Goal: Navigation & Orientation: Find specific page/section

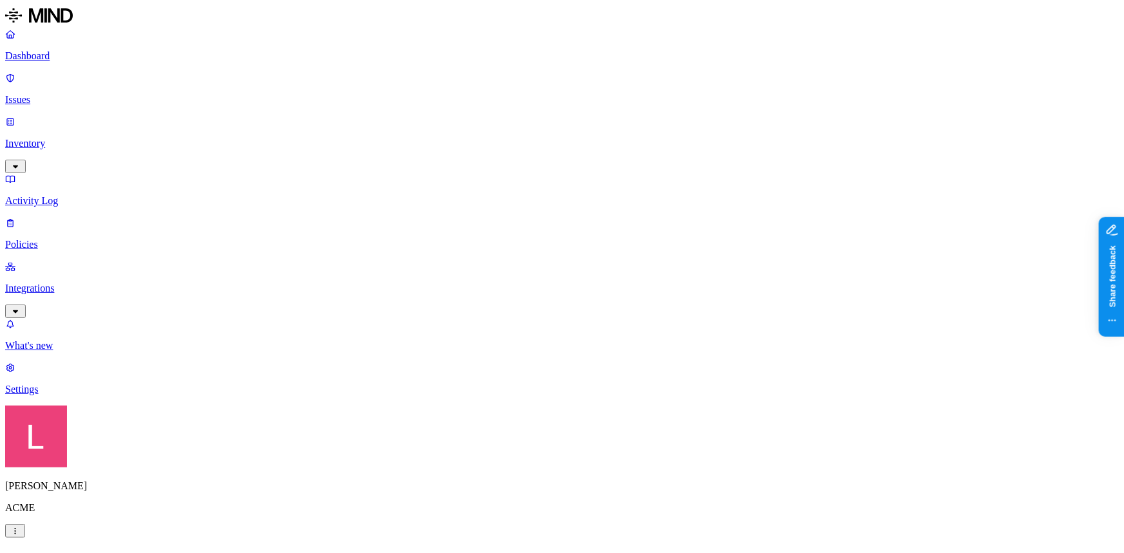
click at [77, 195] on p "Activity Log" at bounding box center [562, 201] width 1114 height 12
click at [80, 94] on p "Issues" at bounding box center [562, 100] width 1114 height 12
drag, startPoint x: 755, startPoint y: 14, endPoint x: 573, endPoint y: 62, distance: 188.0
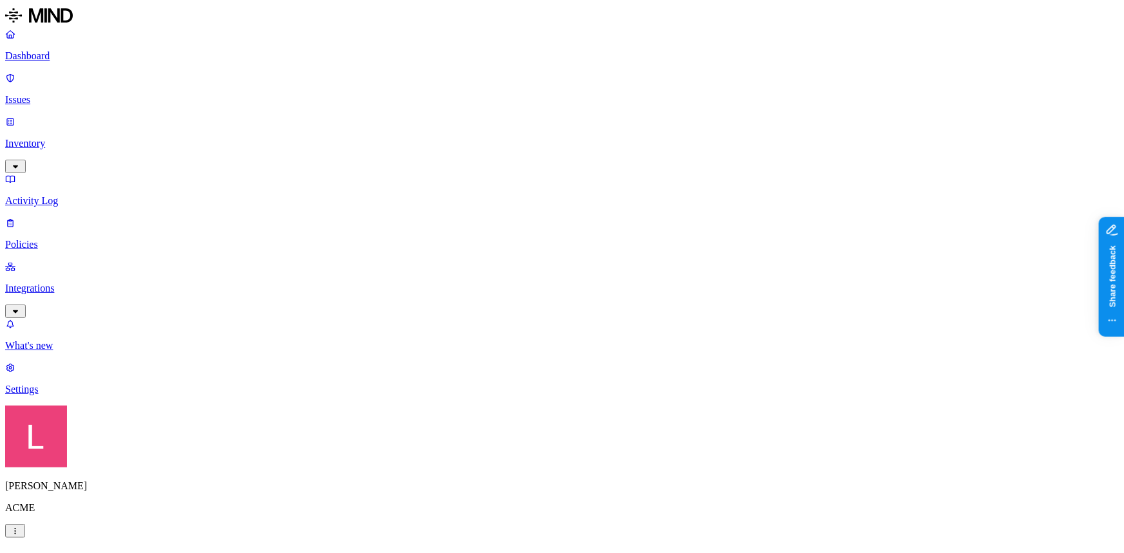
click at [56, 59] on p "Dashboard" at bounding box center [562, 56] width 1114 height 12
click at [69, 94] on p "Issues" at bounding box center [562, 100] width 1114 height 12
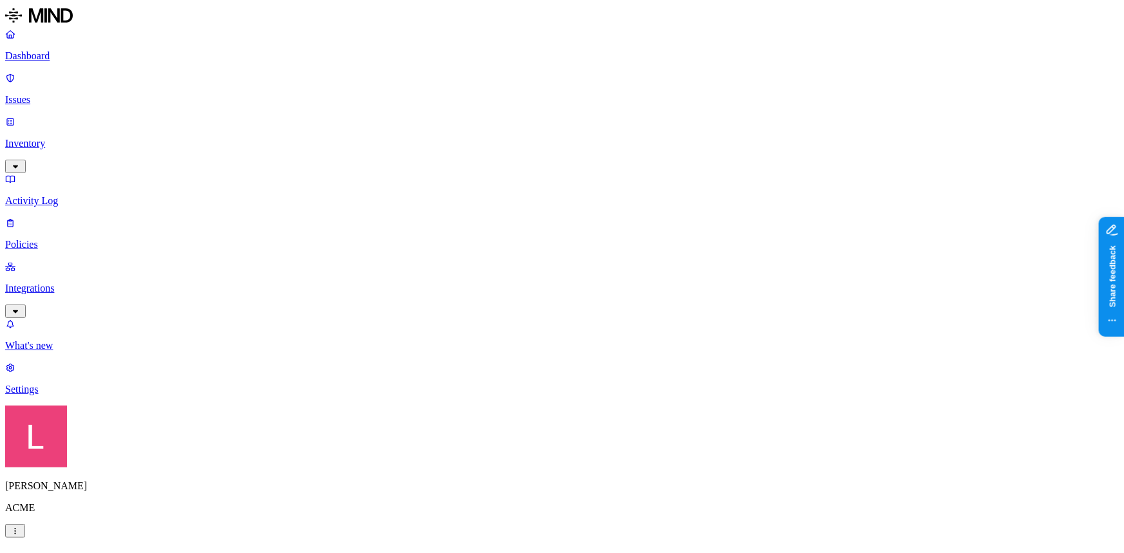
click at [48, 239] on p "Policies" at bounding box center [562, 245] width 1114 height 12
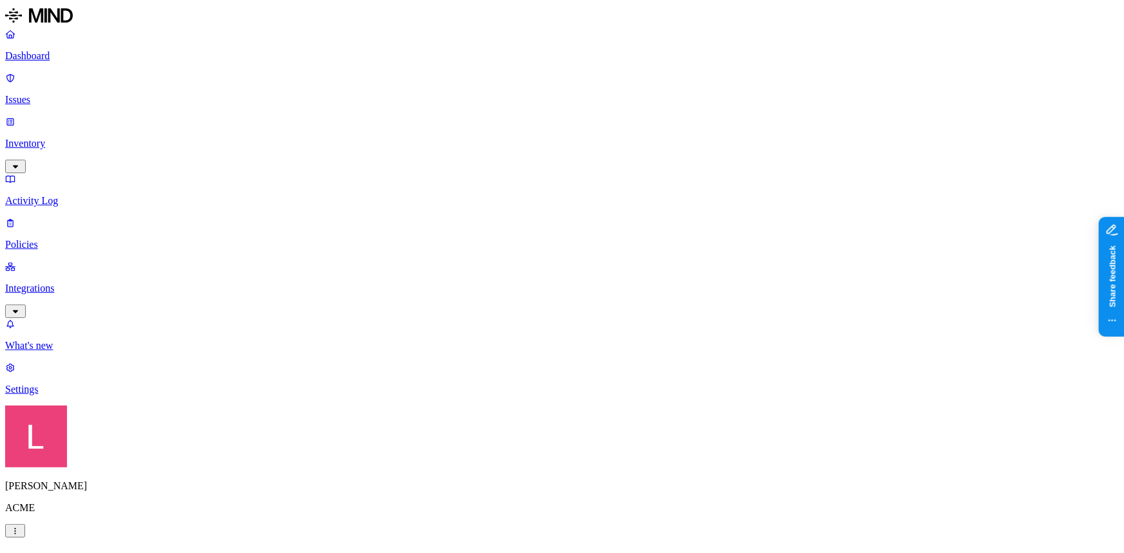
click at [41, 49] on link "Dashboard" at bounding box center [562, 45] width 1114 height 34
